Goal: Transaction & Acquisition: Subscribe to service/newsletter

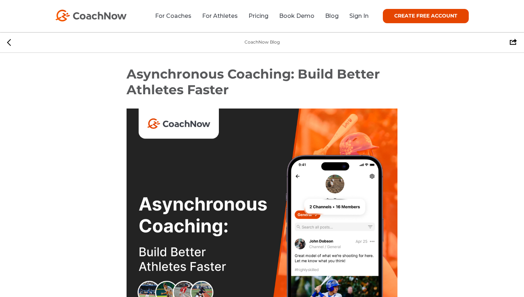
click at [255, 15] on link "Pricing" at bounding box center [258, 15] width 20 height 7
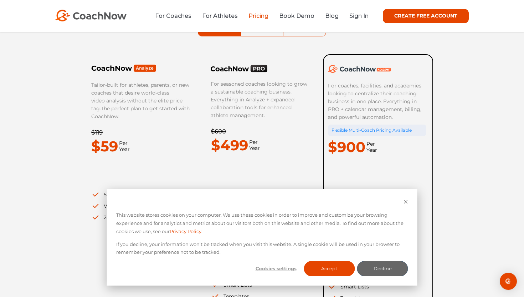
scroll to position [80, 0]
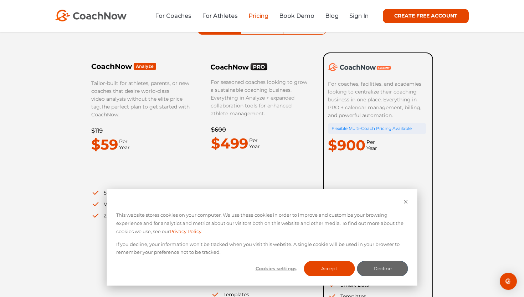
click at [112, 17] on img at bounding box center [90, 16] width 71 height 12
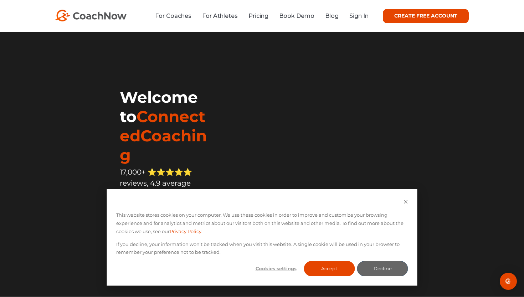
click at [76, 117] on div "Welcome to ConnectedCoaching 17,000+ ⭐️⭐️⭐️⭐️⭐️ reviews, 4.9 average rating – C…" at bounding box center [143, 162] width 135 height 239
click at [257, 19] on link "Pricing" at bounding box center [258, 15] width 20 height 7
